Goal: Task Accomplishment & Management: Manage account settings

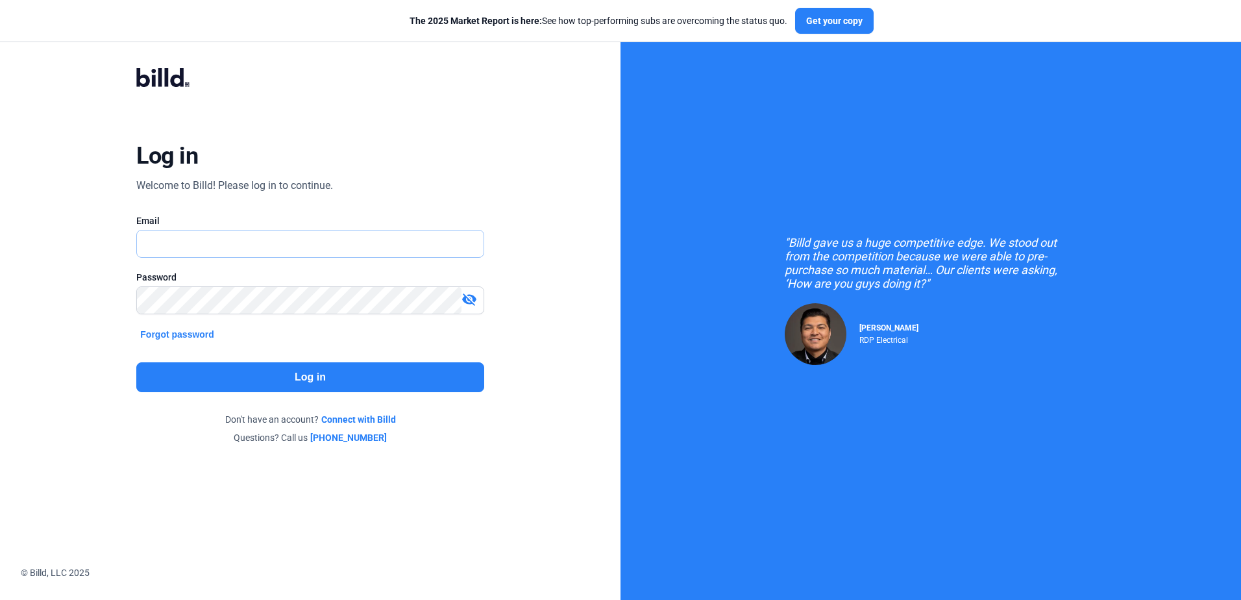
type input "[PERSON_NAME][EMAIL_ADDRESS][DOMAIN_NAME]"
click at [209, 352] on div "Log in Welcome to Billd! Please log in to continue. Email [PERSON_NAME][EMAIL_A…" at bounding box center [310, 255] width 446 height 425
click at [214, 387] on button "Log in" at bounding box center [309, 377] width 347 height 30
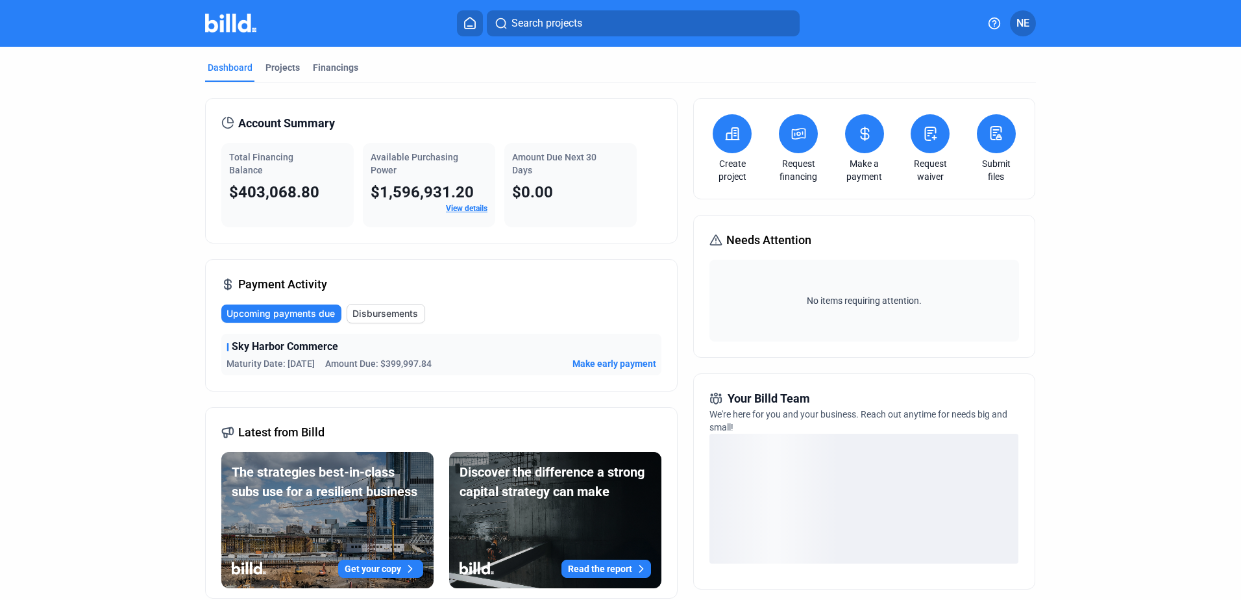
drag, startPoint x: 1027, startPoint y: 36, endPoint x: 1021, endPoint y: 39, distance: 6.7
click at [1027, 36] on profile-dropdown "NE" at bounding box center [1023, 23] width 26 height 26
click at [1017, 21] on span "NE" at bounding box center [1022, 24] width 13 height 16
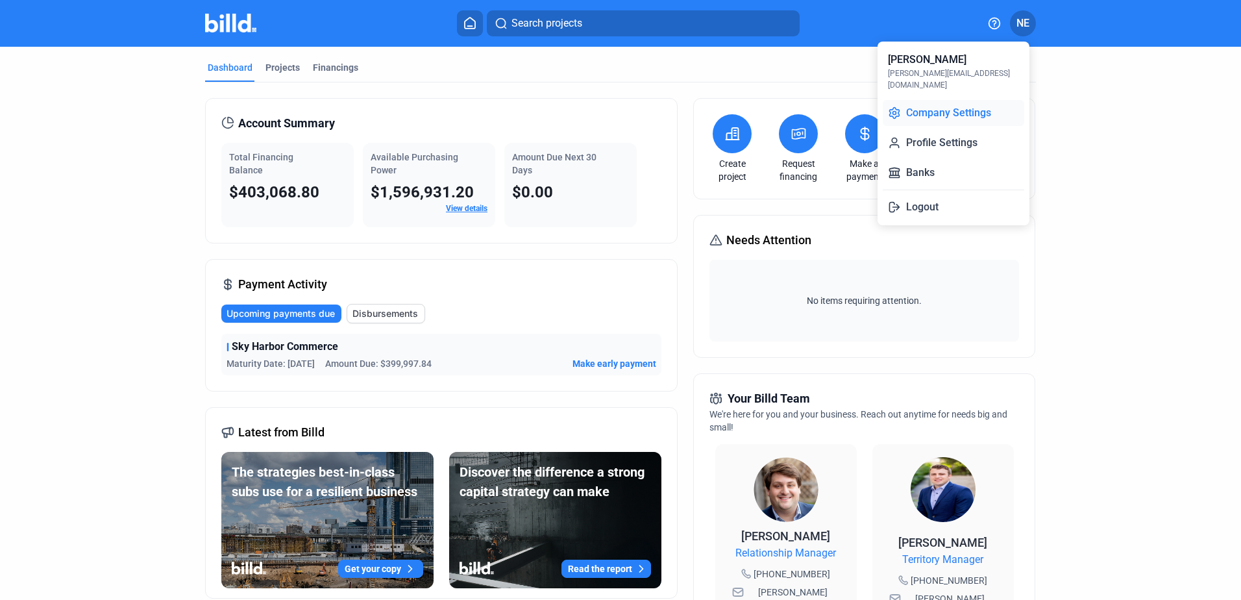
click at [953, 103] on button "Company Settings" at bounding box center [953, 113] width 141 height 26
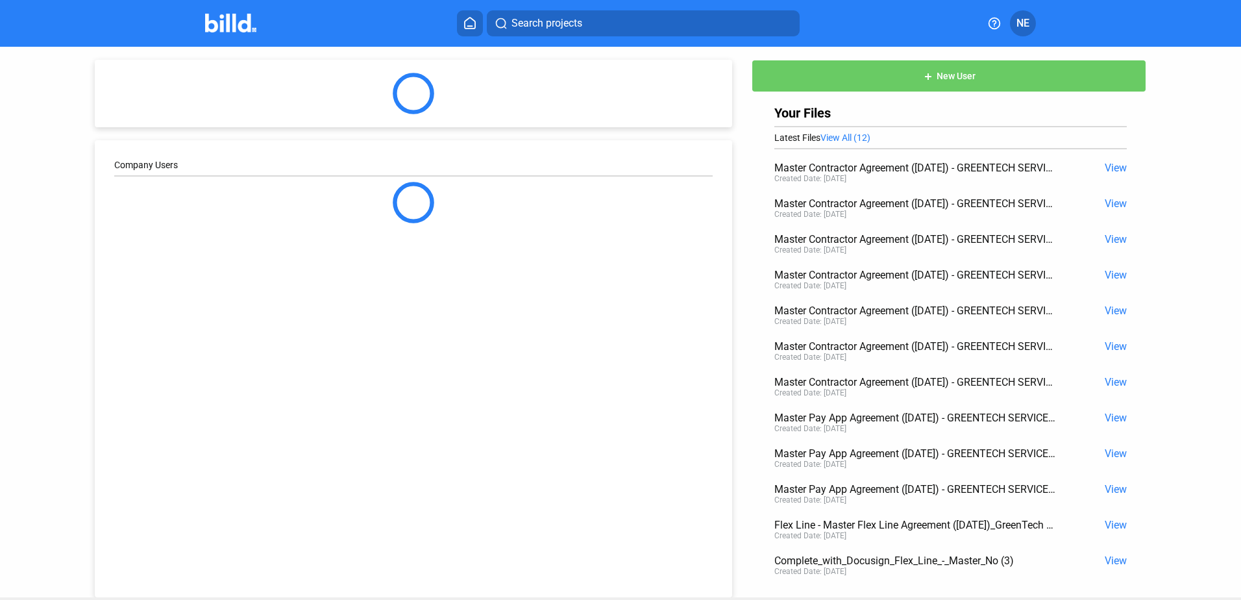
click at [956, 82] on button "add New User" at bounding box center [948, 76] width 395 height 32
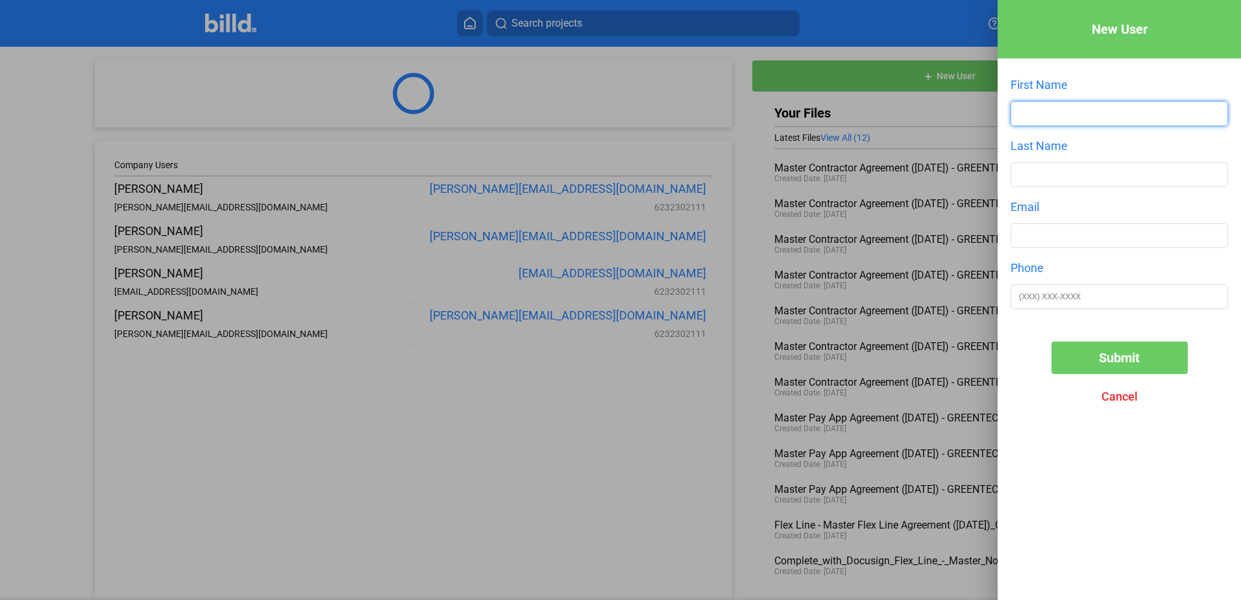
click at [1043, 117] on input "text" at bounding box center [1119, 113] width 216 height 23
type input "[PERSON_NAME]"
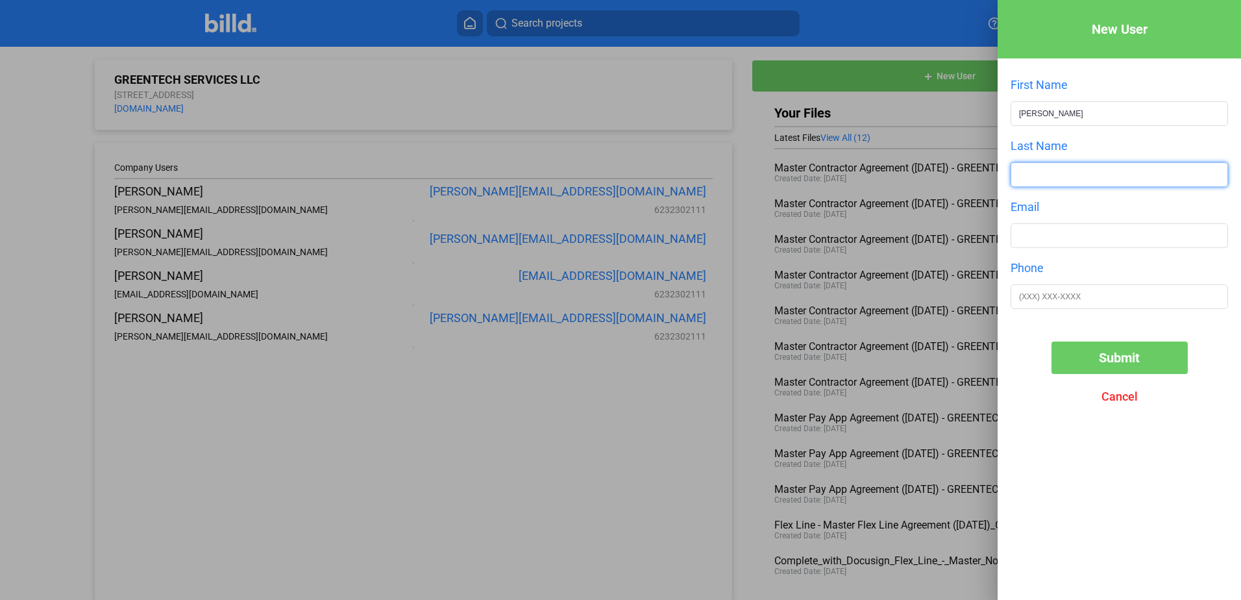
click at [1050, 167] on input "text" at bounding box center [1119, 174] width 216 height 23
type input "[PERSON_NAME]"
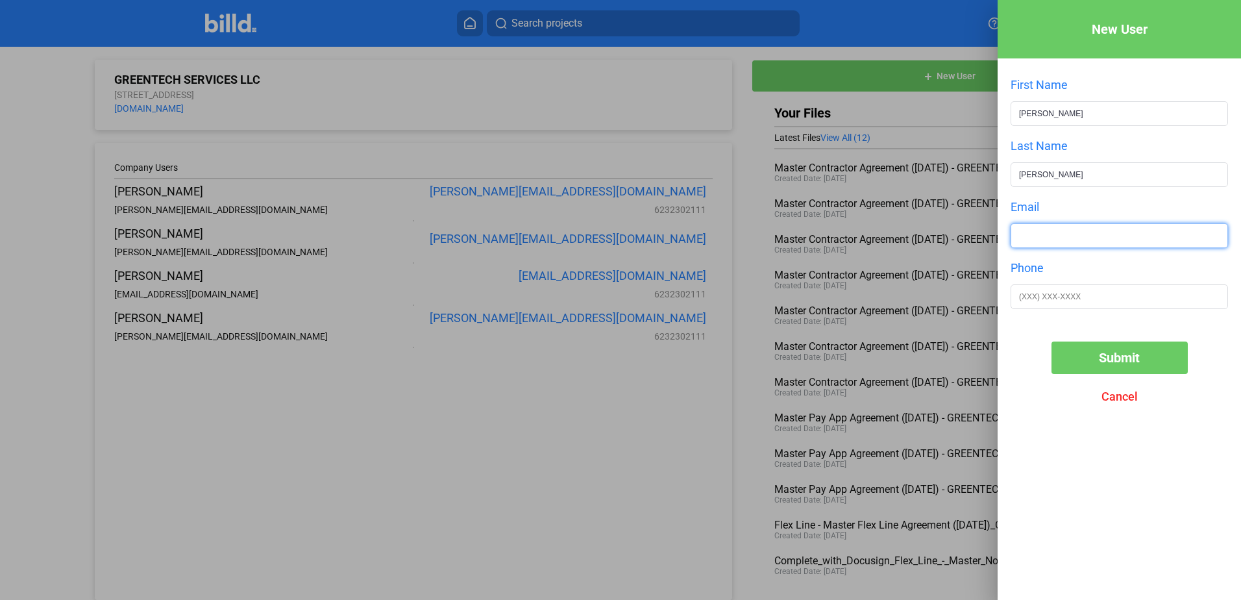
click at [1014, 232] on input "text" at bounding box center [1119, 235] width 216 height 23
paste input "[EMAIL_ADDRESS][DOMAIN_NAME]"
type input "[EMAIL_ADDRESS][DOMAIN_NAME]"
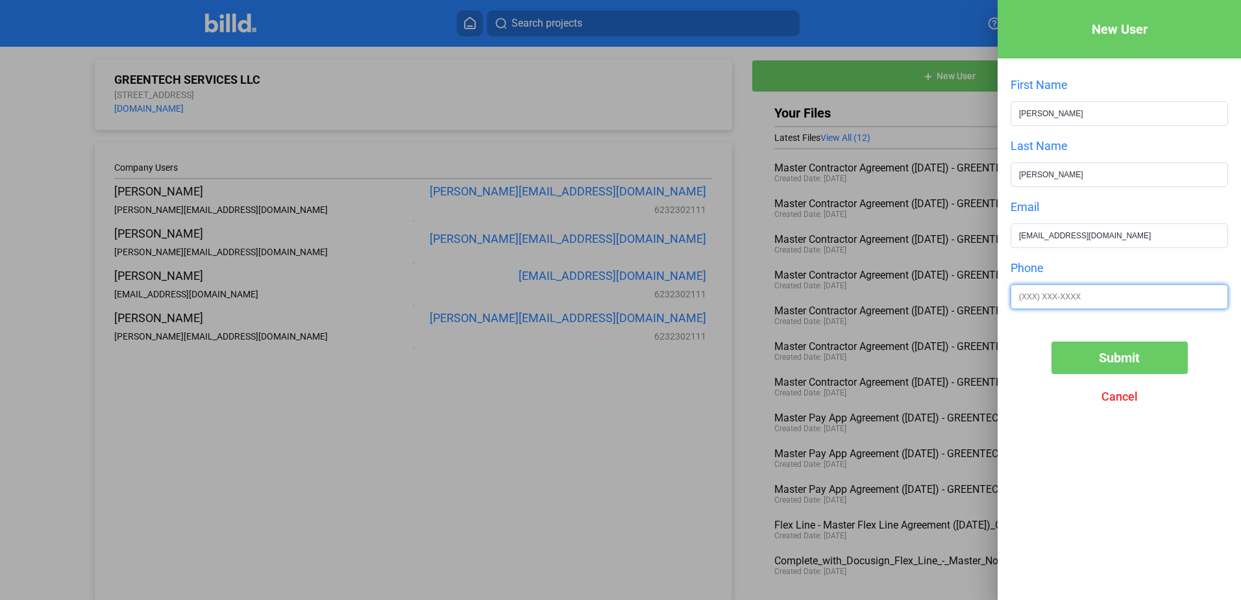
click at [1062, 298] on input "text" at bounding box center [1119, 296] width 216 height 23
type input "[PHONE_NUMBER]"
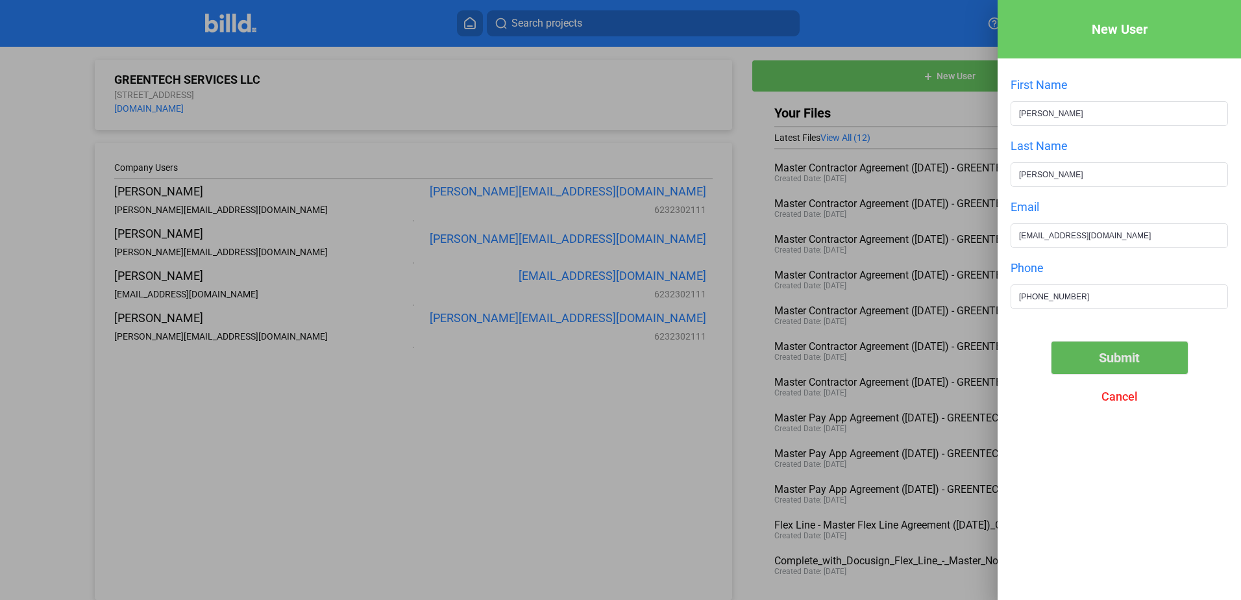
click at [1114, 356] on span "Submit" at bounding box center [1119, 358] width 41 height 16
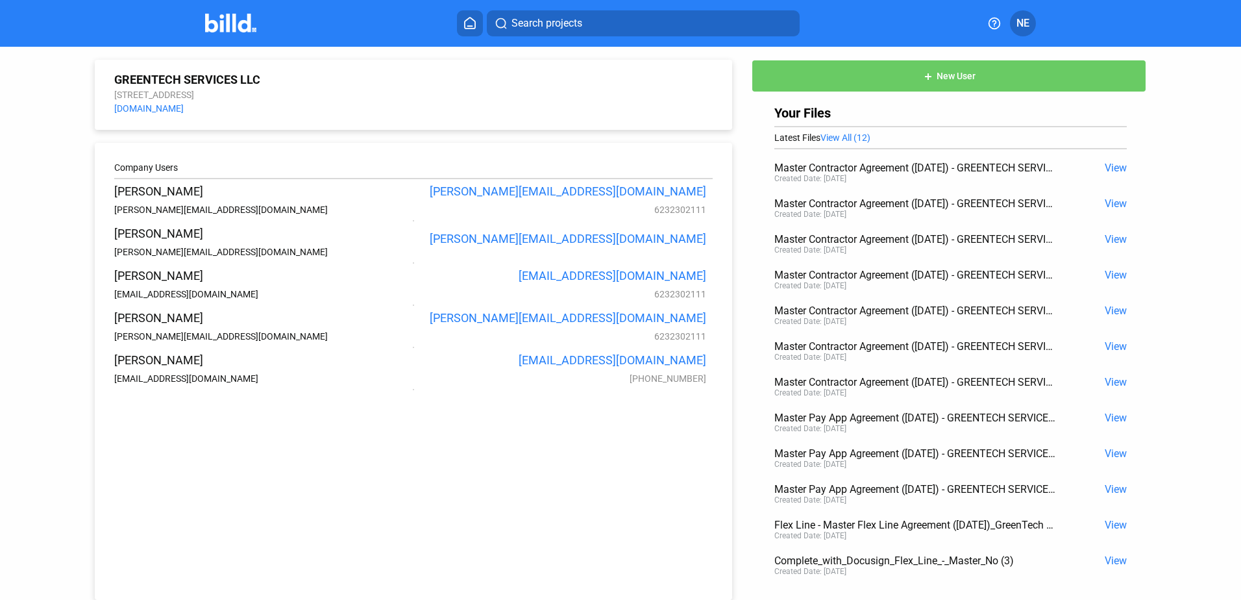
click at [1016, 26] on span "NE" at bounding box center [1022, 24] width 13 height 16
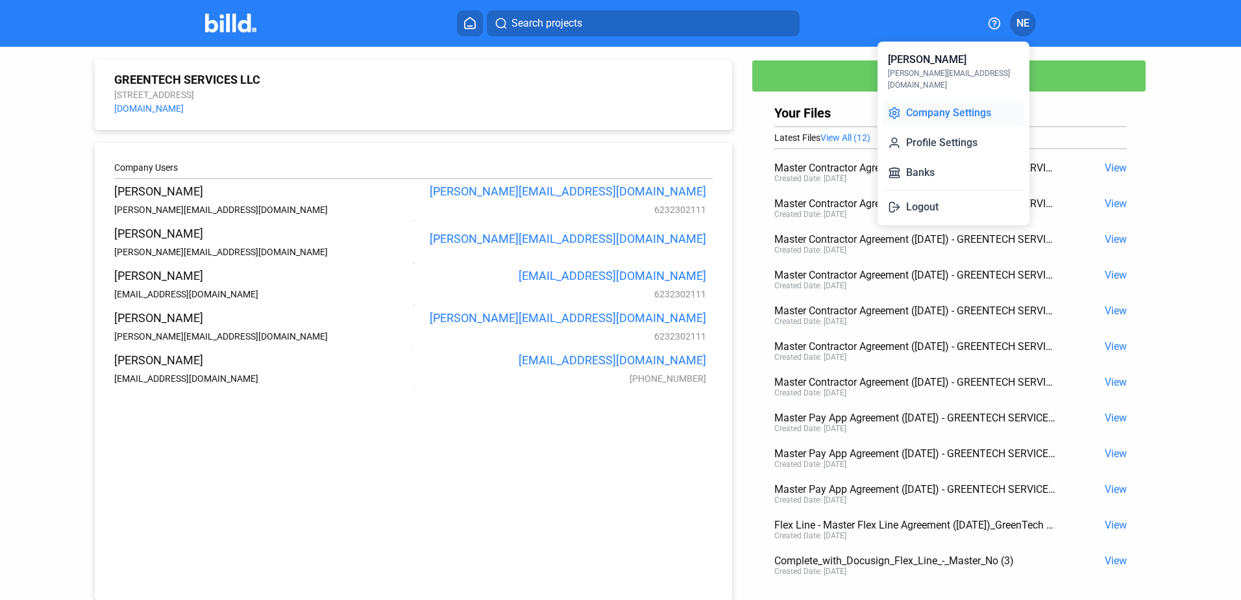
click at [934, 100] on button "Company Settings" at bounding box center [953, 113] width 141 height 26
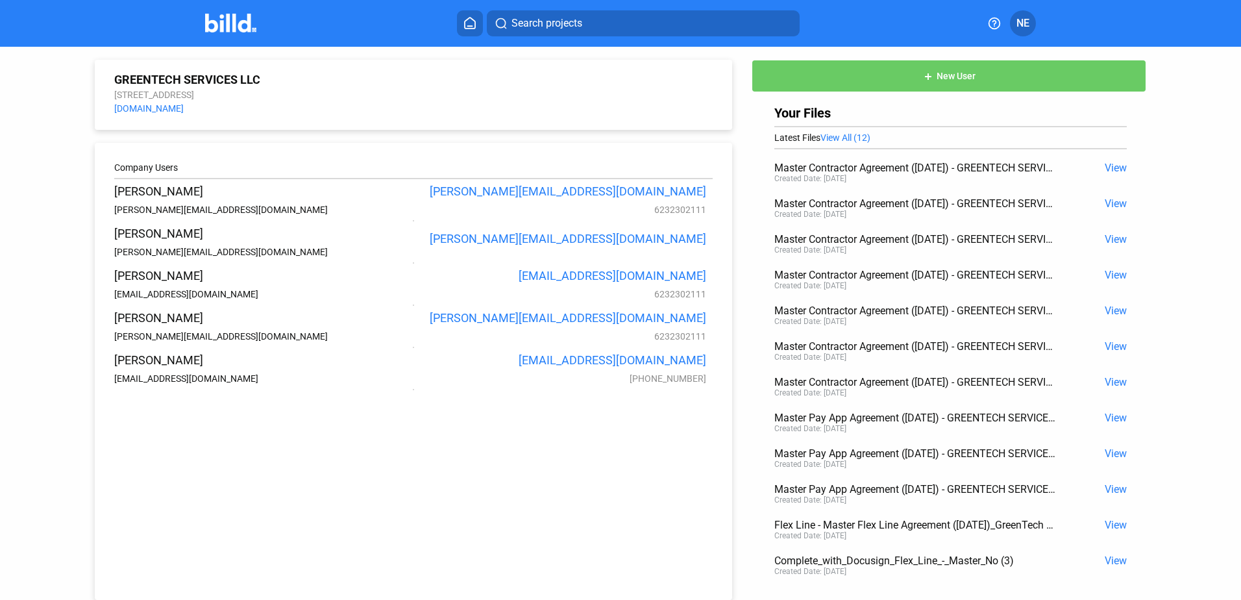
click at [163, 367] on div "[PERSON_NAME]" at bounding box center [262, 360] width 296 height 14
click at [581, 395] on div at bounding box center [413, 390] width 598 height 12
click at [1013, 32] on button "NE" at bounding box center [1023, 23] width 26 height 26
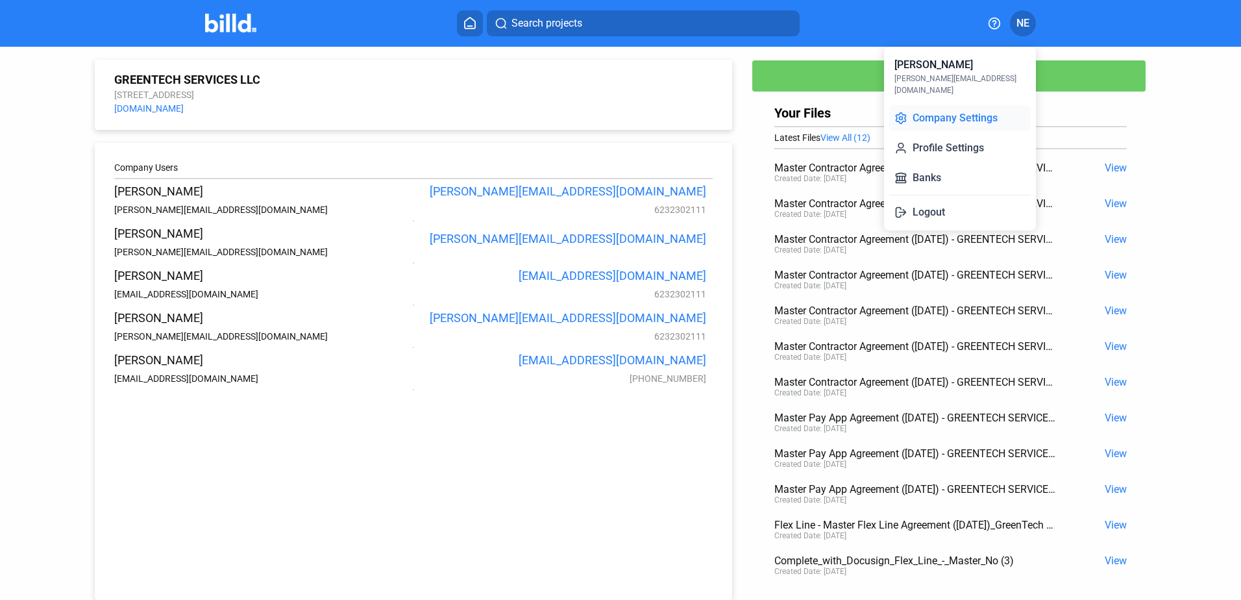
click at [968, 114] on button "Company Settings" at bounding box center [959, 118] width 141 height 26
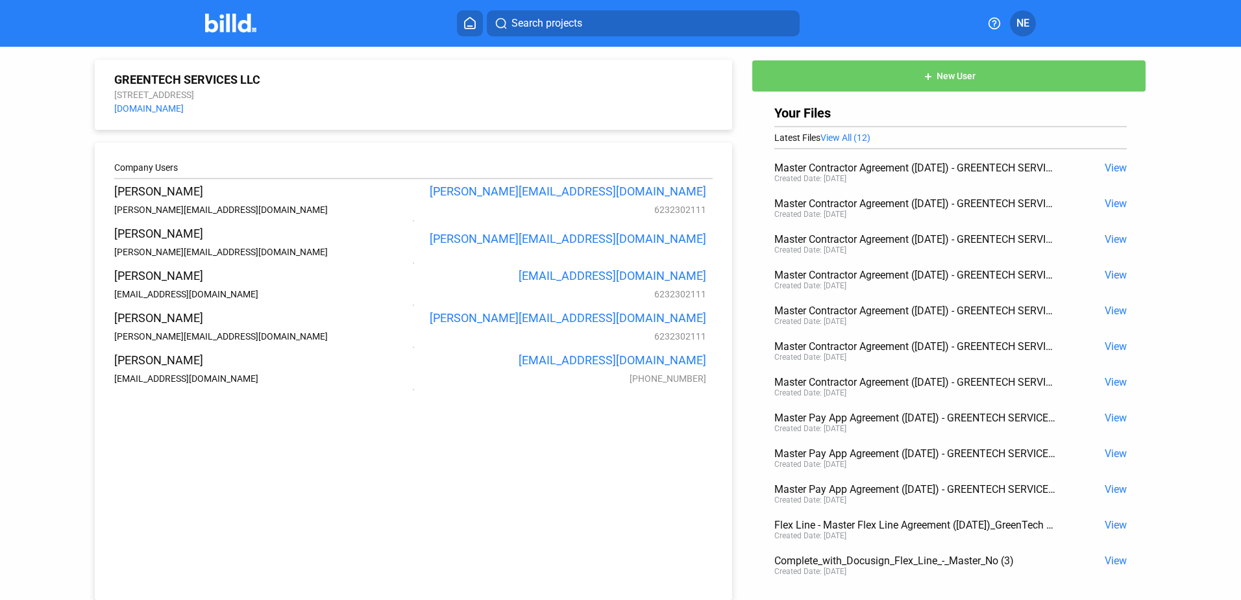
click at [1029, 20] on span "NE" at bounding box center [1022, 24] width 13 height 16
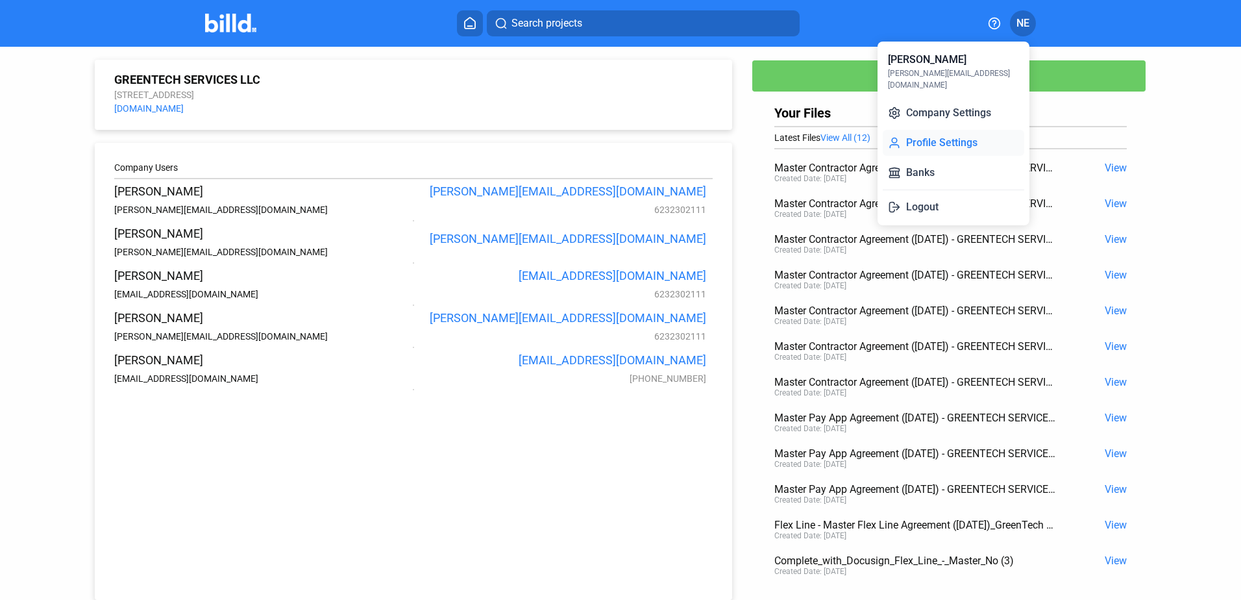
click at [936, 130] on button "Profile Settings" at bounding box center [953, 143] width 141 height 26
